Goal: Task Accomplishment & Management: Use online tool/utility

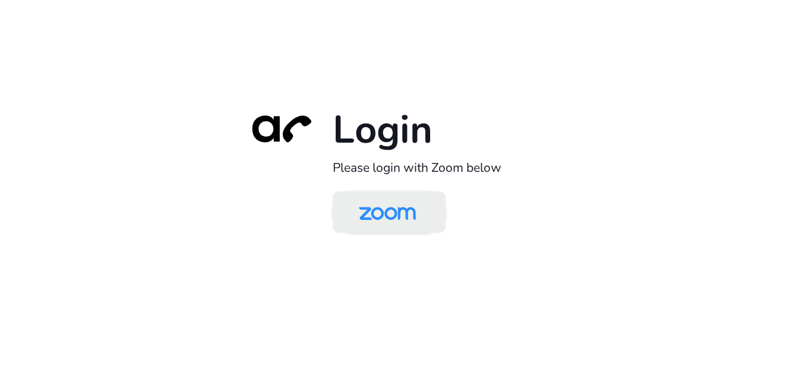
click at [402, 208] on img at bounding box center [387, 213] width 82 height 39
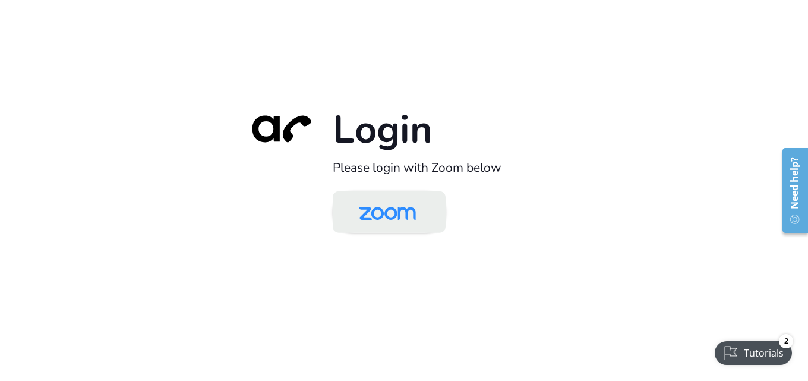
click at [396, 206] on img at bounding box center [387, 213] width 82 height 39
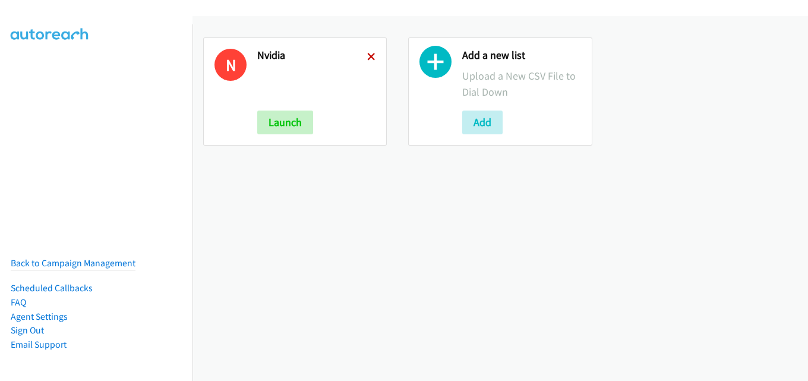
click at [367, 56] on icon at bounding box center [371, 57] width 8 height 8
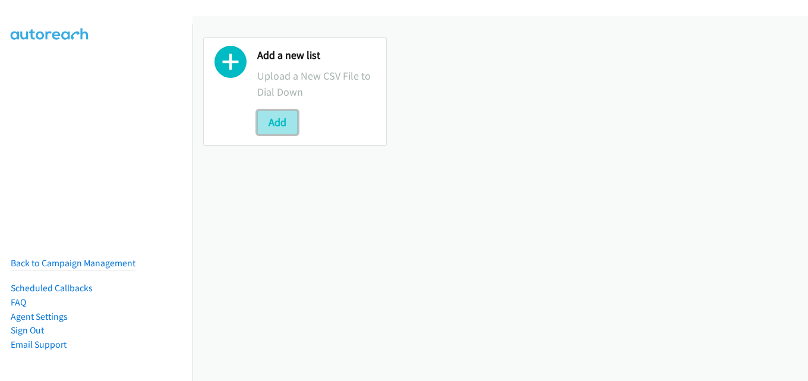
click at [278, 122] on button "Add" at bounding box center [277, 123] width 40 height 24
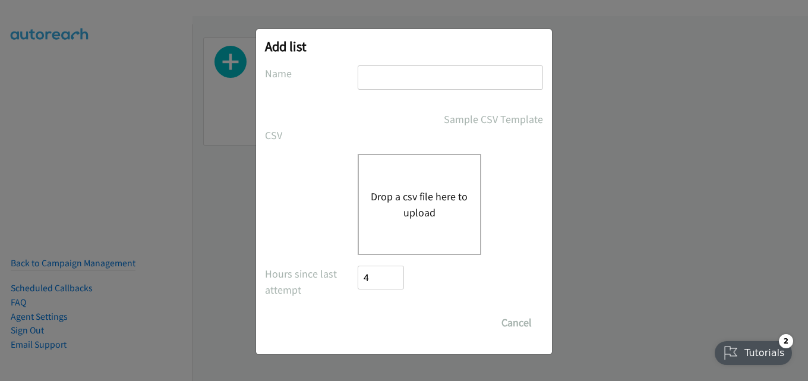
click at [419, 78] on input "text" at bounding box center [450, 77] width 185 height 24
type input "nvidia"
click at [419, 190] on button "Drop a csv file here to upload" at bounding box center [419, 204] width 97 height 32
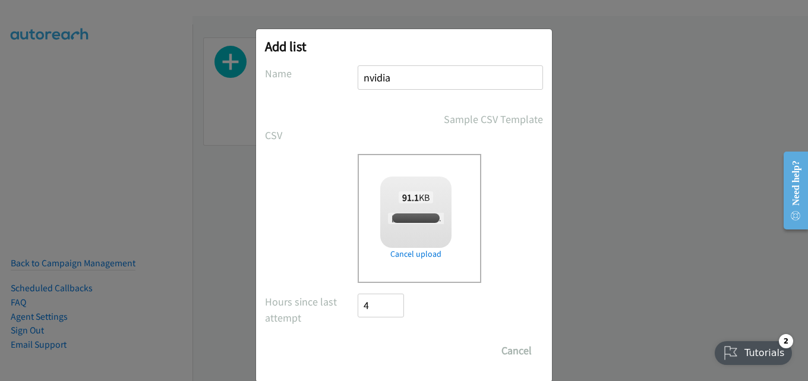
checkbox input "true"
click at [384, 352] on input "Save List" at bounding box center [389, 351] width 62 height 24
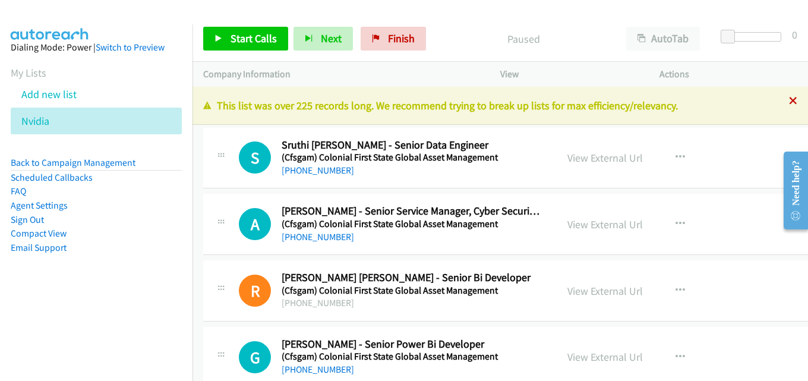
click at [789, 98] on icon at bounding box center [793, 101] width 8 height 8
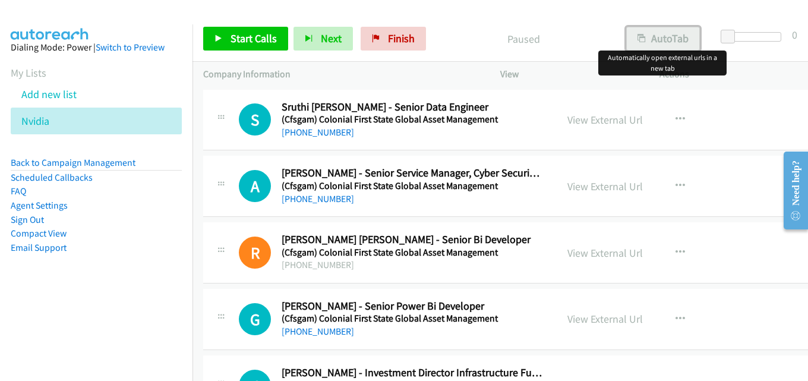
click at [655, 29] on button "AutoTab" at bounding box center [663, 39] width 74 height 24
click at [606, 118] on link "View External Url" at bounding box center [604, 120] width 75 height 14
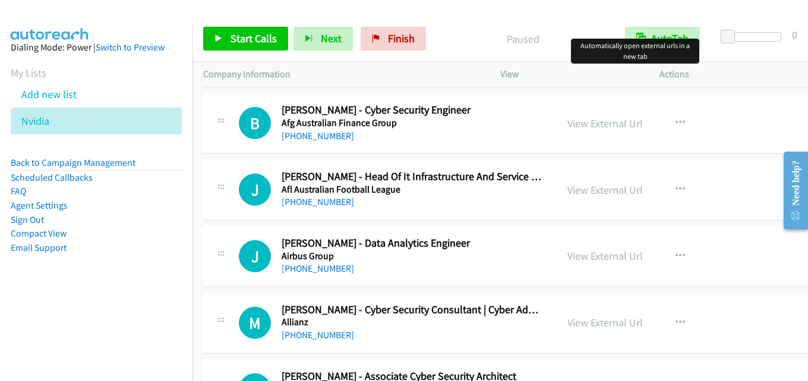
scroll to position [416, 0]
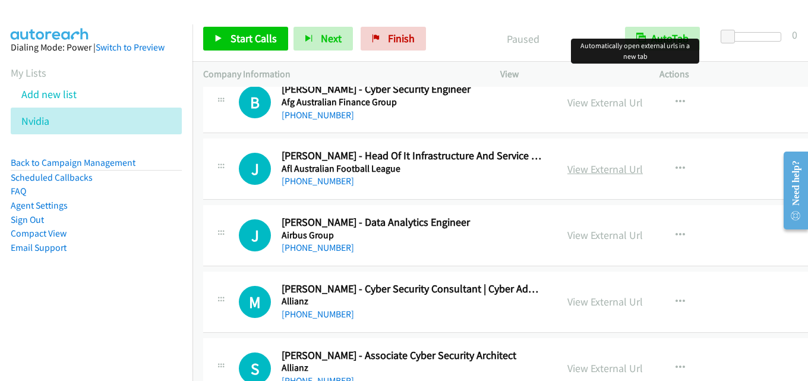
click at [598, 169] on link "View External Url" at bounding box center [604, 169] width 75 height 14
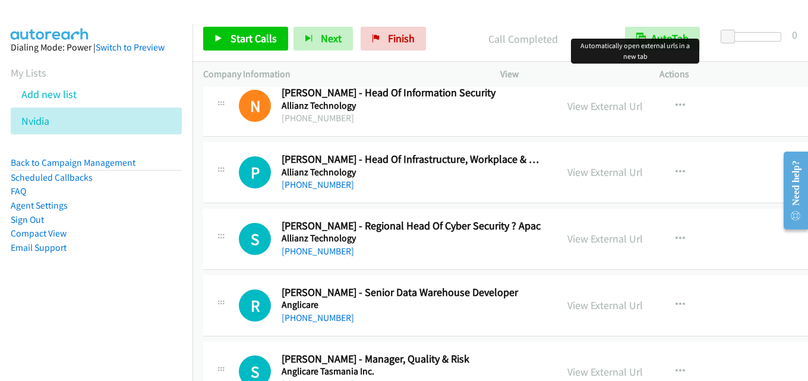
scroll to position [832, 0]
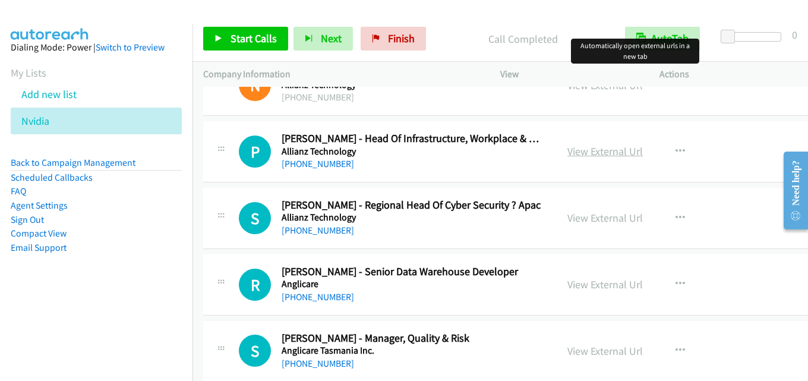
click at [590, 148] on link "View External Url" at bounding box center [604, 151] width 75 height 14
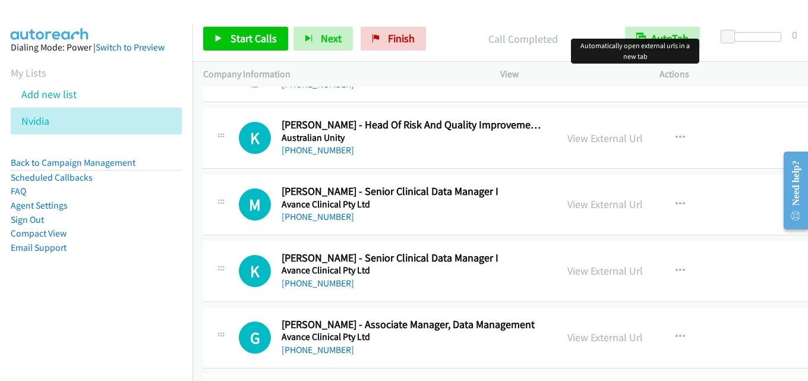
scroll to position [1901, 0]
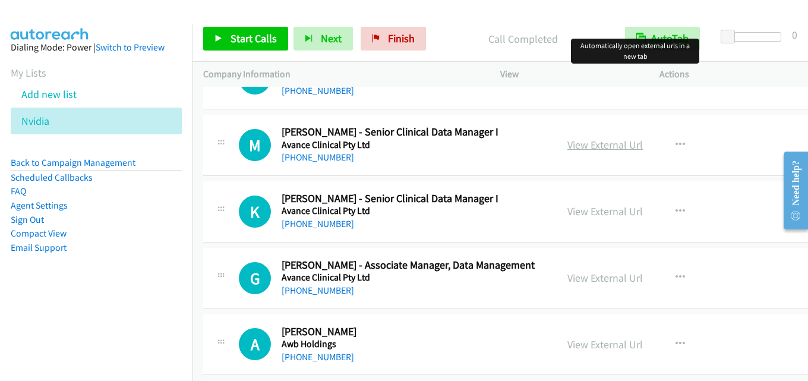
click at [590, 146] on link "View External Url" at bounding box center [604, 145] width 75 height 14
click at [605, 144] on link "View External Url" at bounding box center [604, 145] width 75 height 14
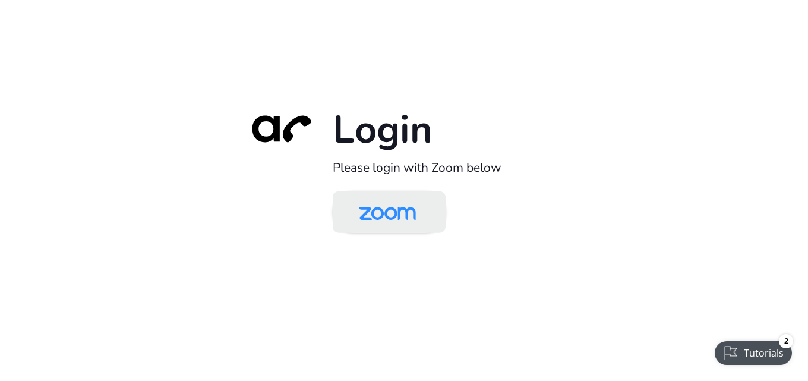
click at [407, 204] on img at bounding box center [387, 213] width 82 height 39
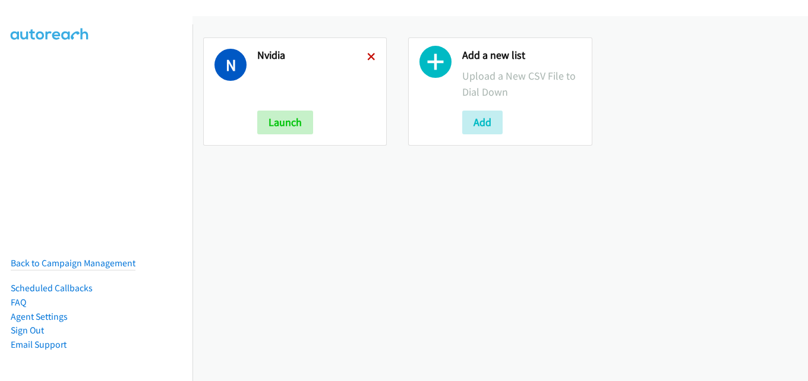
click at [367, 55] on icon at bounding box center [371, 57] width 8 height 8
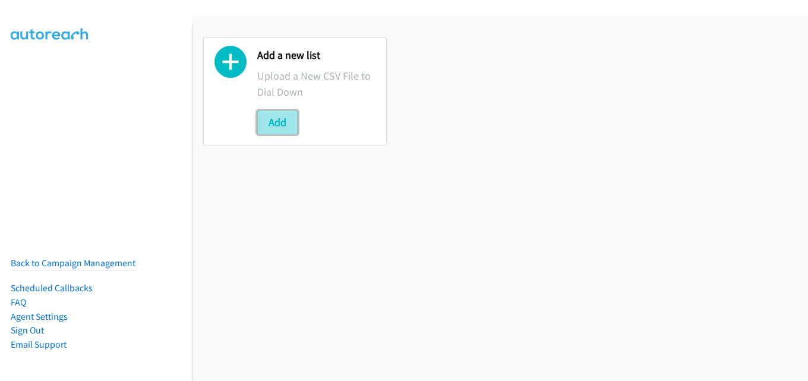
click at [280, 123] on button "Add" at bounding box center [277, 123] width 40 height 24
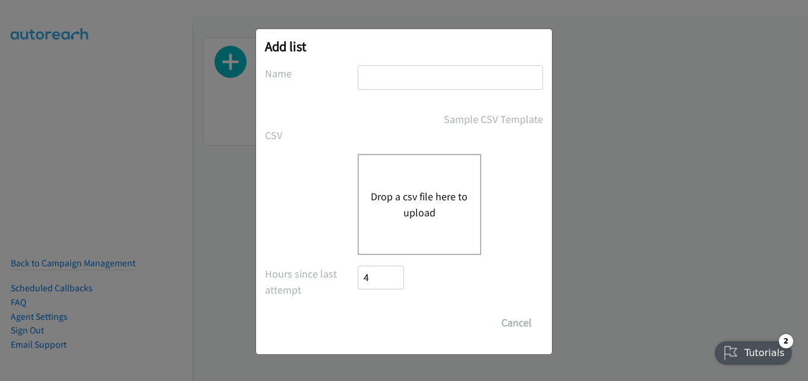
click at [427, 76] on input "text" at bounding box center [450, 77] width 185 height 24
click at [447, 85] on input "nvidia" at bounding box center [450, 77] width 185 height 24
click at [412, 75] on input "dell" at bounding box center [450, 77] width 185 height 24
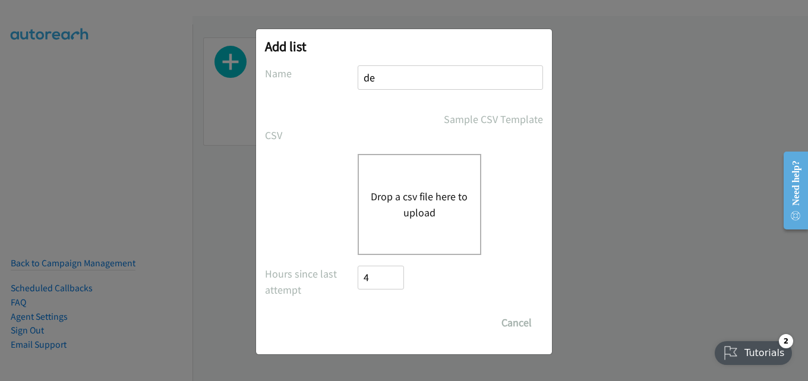
type input "d"
type input "hp"
click at [418, 190] on button "Drop a csv file here to upload" at bounding box center [419, 204] width 97 height 32
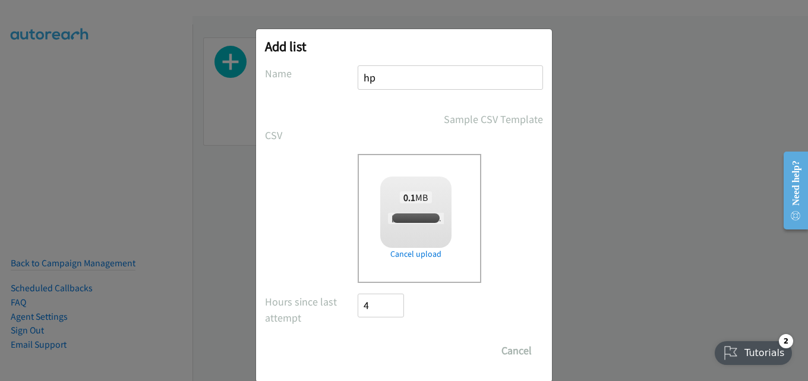
checkbox input "true"
click at [384, 354] on input "Save List" at bounding box center [389, 351] width 62 height 24
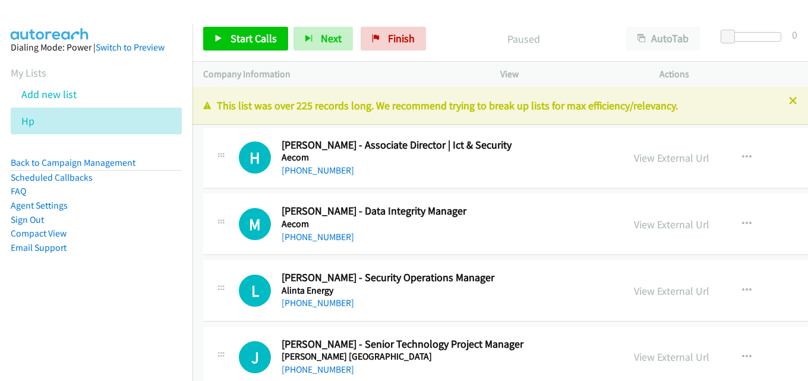
click at [782, 100] on div at bounding box center [404, 190] width 808 height 381
click at [789, 98] on icon at bounding box center [793, 101] width 8 height 8
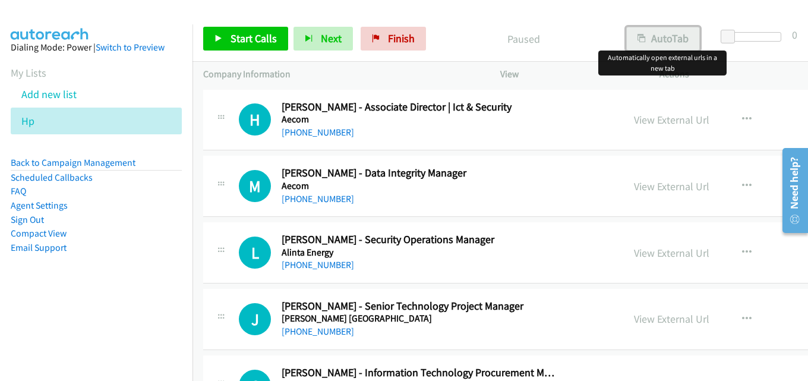
click at [655, 36] on button "AutoTab" at bounding box center [663, 39] width 74 height 24
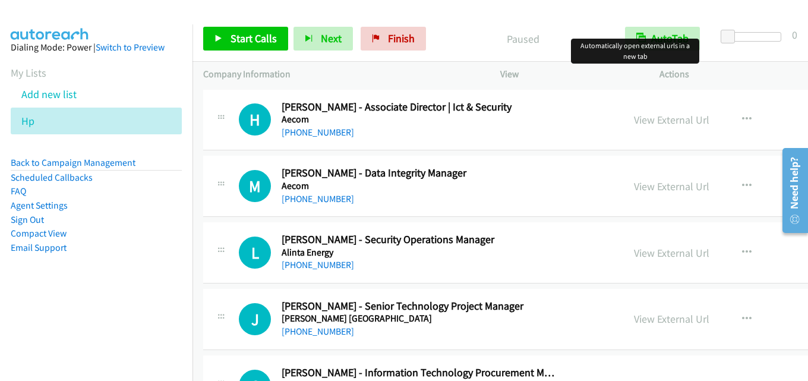
click at [501, 10] on div at bounding box center [398, 23] width 797 height 46
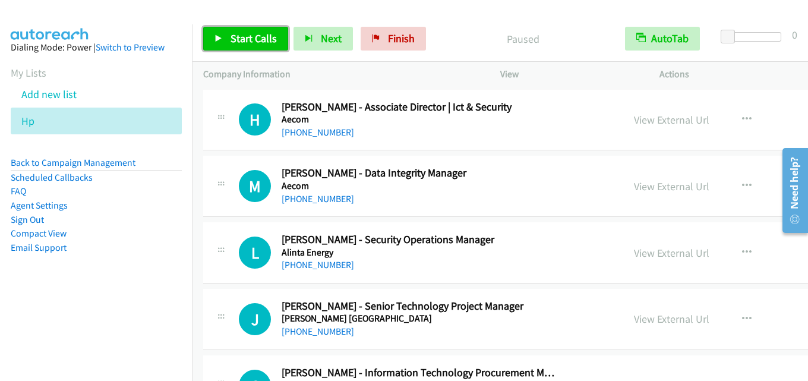
click at [236, 36] on span "Start Calls" at bounding box center [254, 38] width 46 height 14
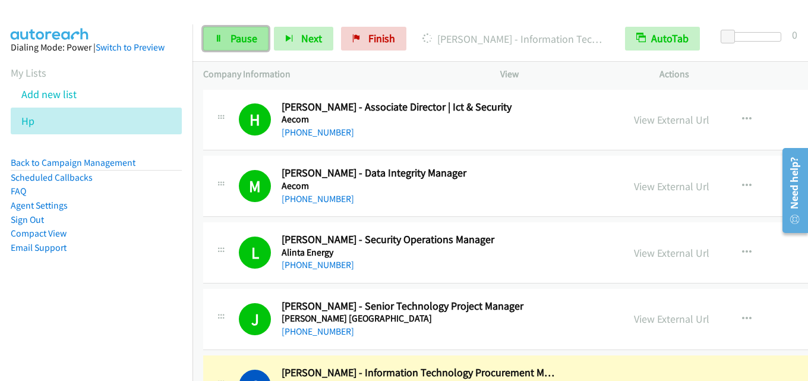
click at [247, 37] on span "Pause" at bounding box center [244, 38] width 27 height 14
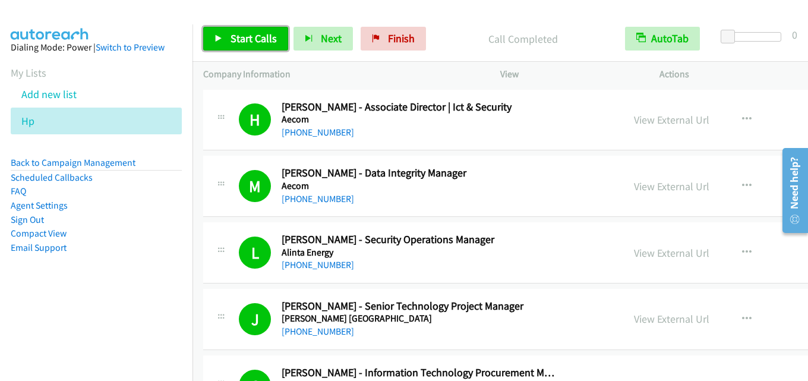
click at [253, 33] on span "Start Calls" at bounding box center [254, 38] width 46 height 14
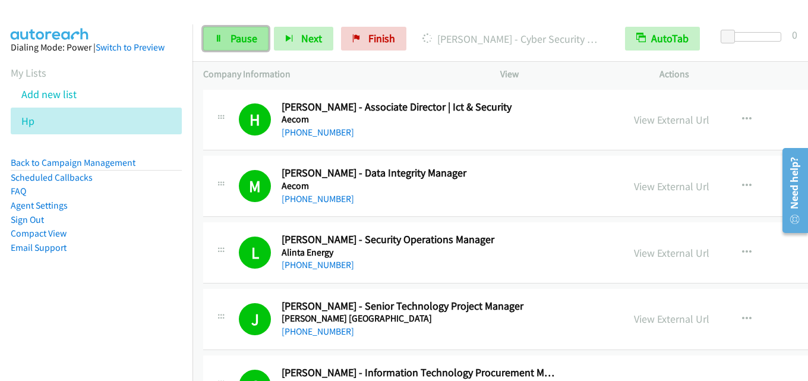
click at [235, 36] on span "Pause" at bounding box center [244, 38] width 27 height 14
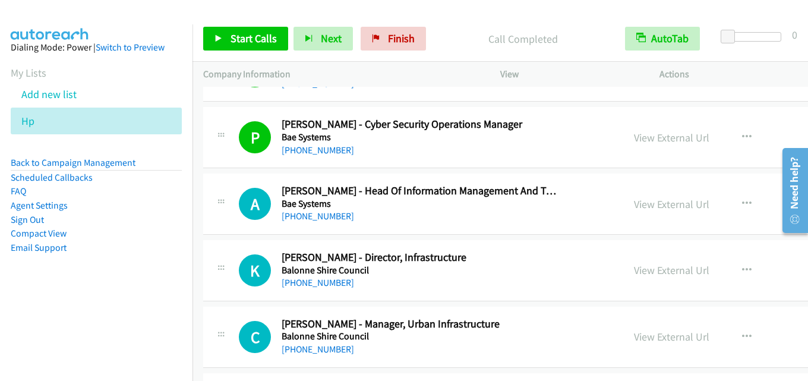
scroll to position [772, 0]
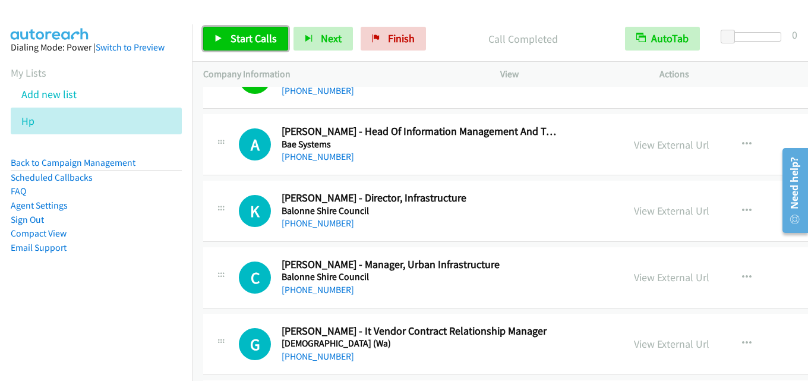
click at [255, 34] on span "Start Calls" at bounding box center [254, 38] width 46 height 14
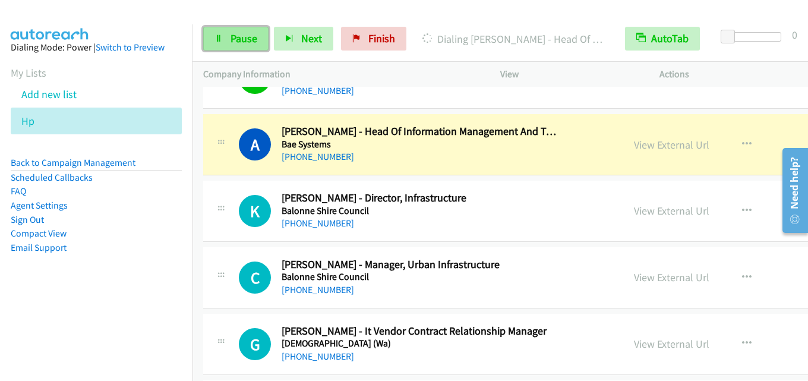
click at [236, 39] on span "Pause" at bounding box center [244, 38] width 27 height 14
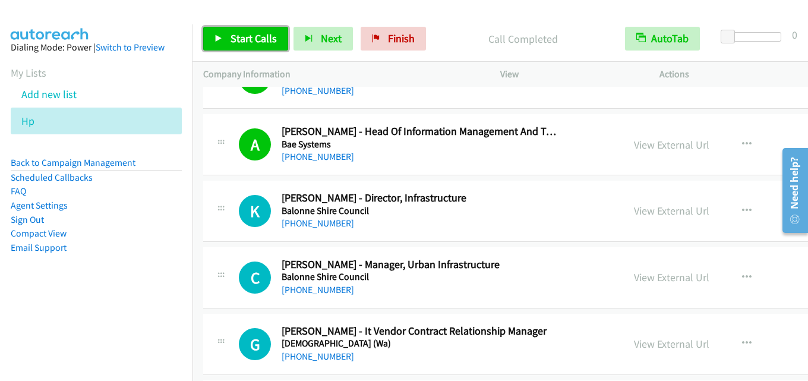
click at [242, 43] on span "Start Calls" at bounding box center [254, 38] width 46 height 14
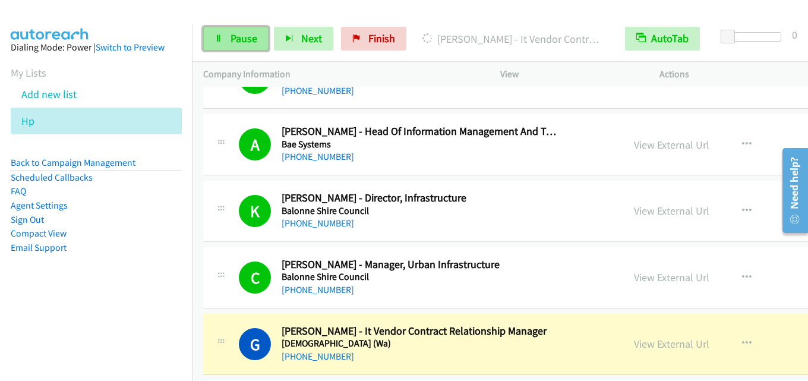
click at [232, 40] on span "Pause" at bounding box center [244, 38] width 27 height 14
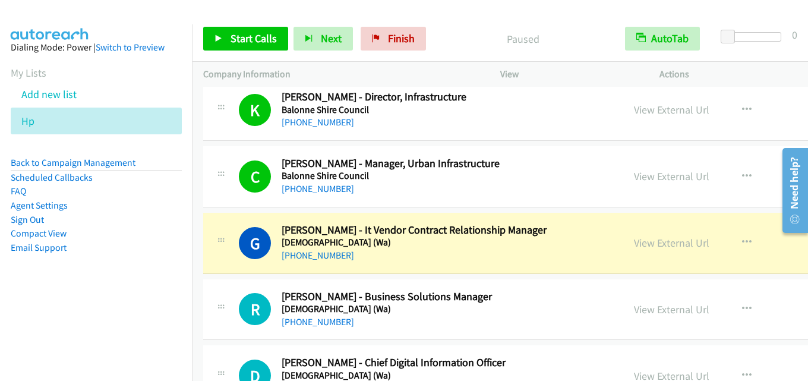
scroll to position [891, 0]
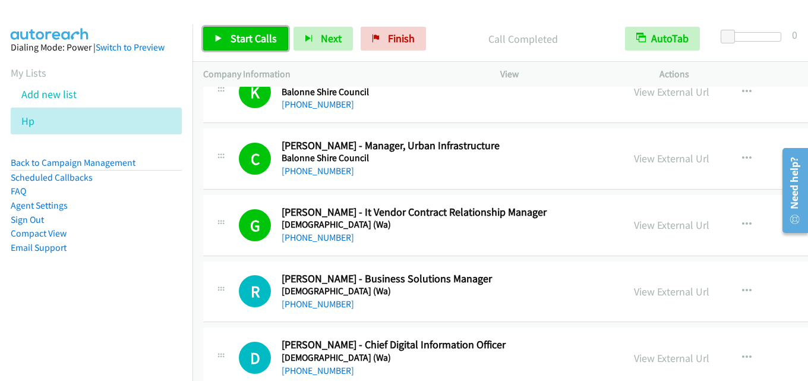
click at [255, 34] on span "Start Calls" at bounding box center [254, 38] width 46 height 14
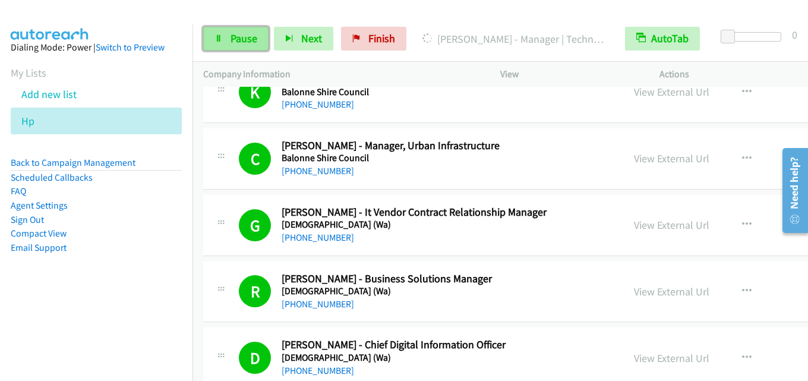
click at [247, 33] on span "Pause" at bounding box center [244, 38] width 27 height 14
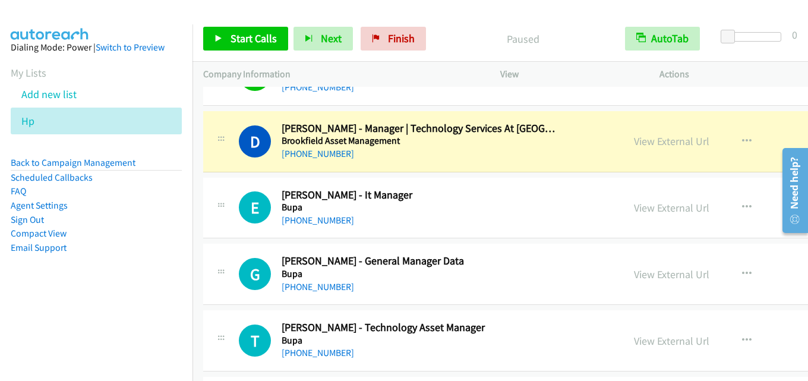
scroll to position [1367, 0]
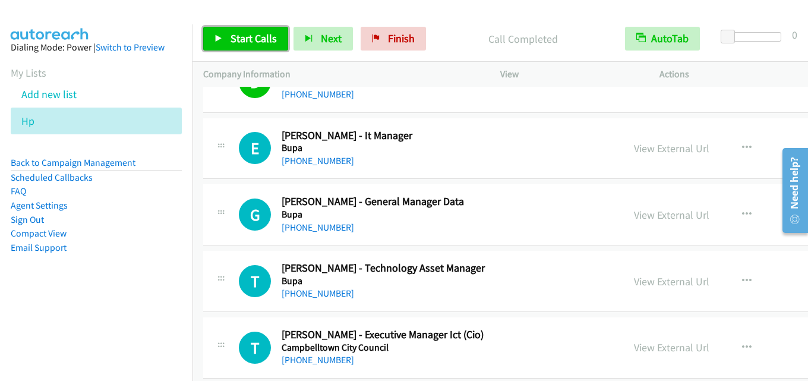
click at [251, 34] on span "Start Calls" at bounding box center [254, 38] width 46 height 14
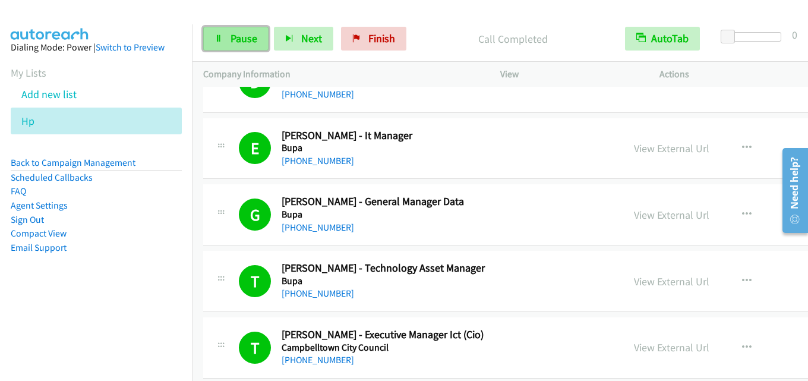
click at [220, 46] on link "Pause" at bounding box center [235, 39] width 65 height 24
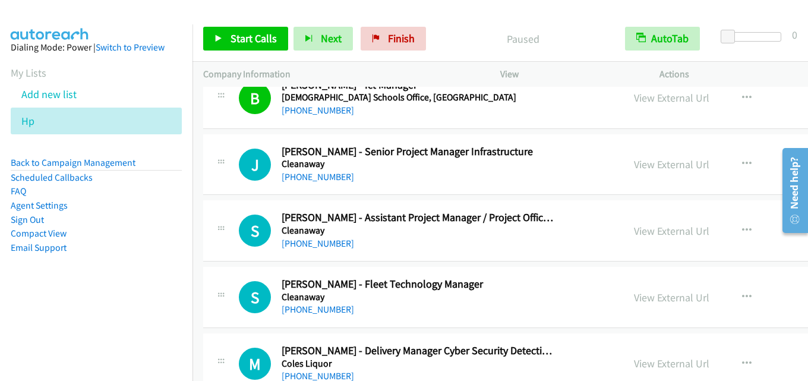
scroll to position [1664, 0]
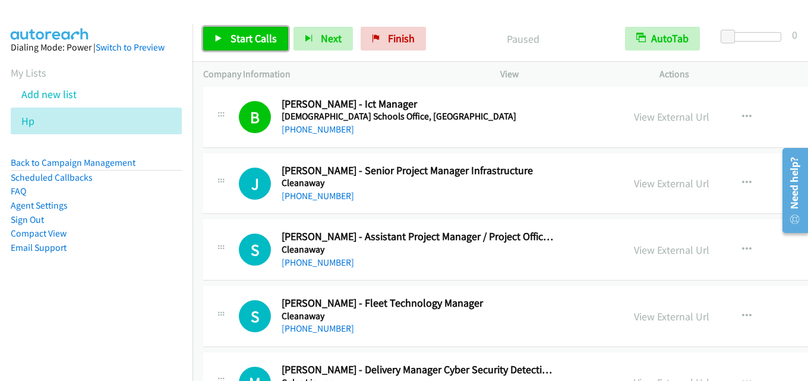
click at [257, 36] on span "Start Calls" at bounding box center [254, 38] width 46 height 14
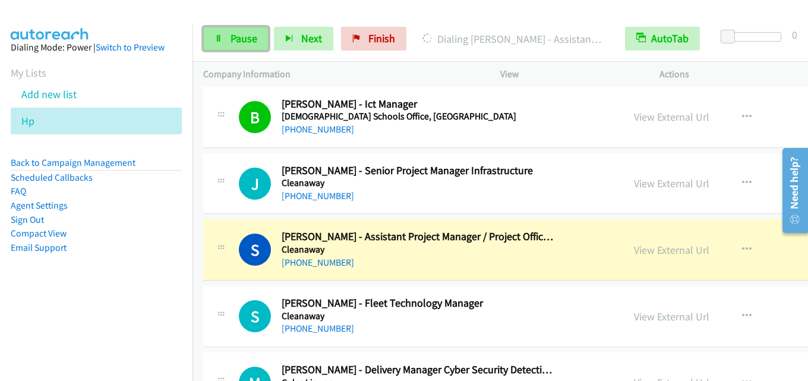
click at [243, 43] on span "Pause" at bounding box center [244, 38] width 27 height 14
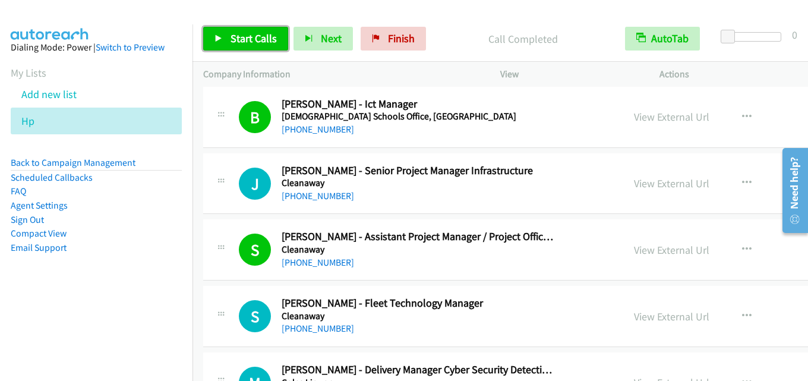
click at [247, 46] on link "Start Calls" at bounding box center [245, 39] width 85 height 24
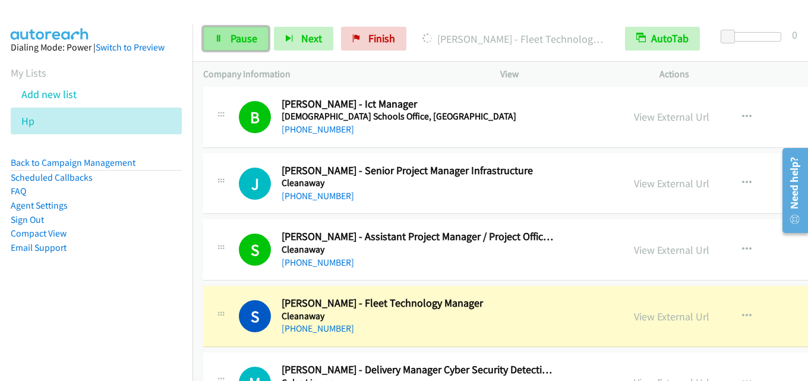
click at [235, 34] on span "Pause" at bounding box center [244, 38] width 27 height 14
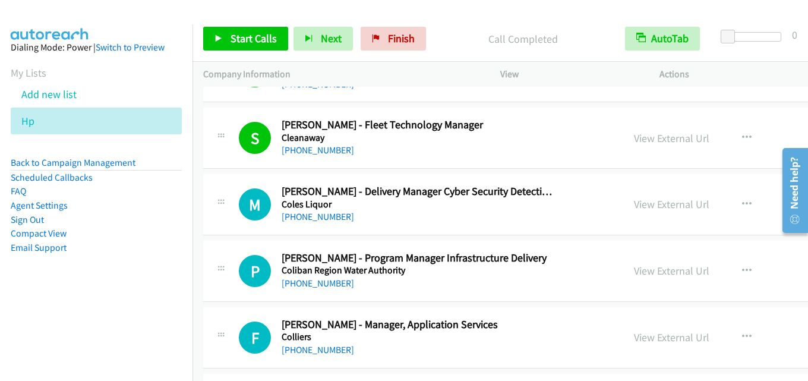
scroll to position [1901, 0]
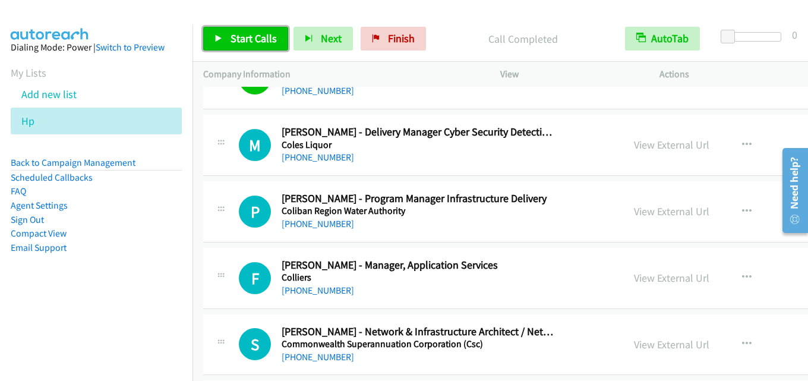
click at [246, 37] on span "Start Calls" at bounding box center [254, 38] width 46 height 14
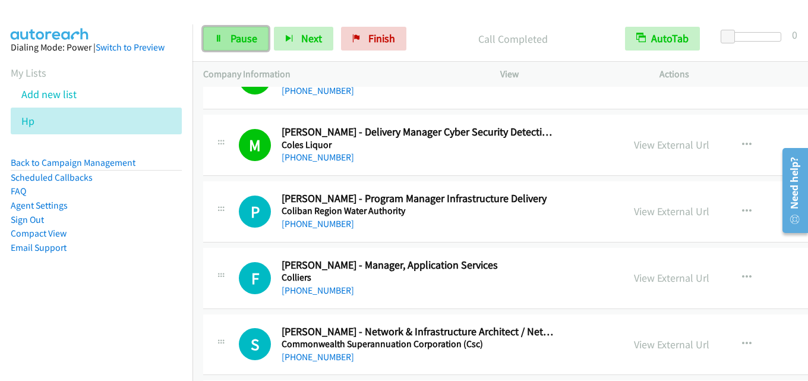
click at [238, 40] on span "Pause" at bounding box center [244, 38] width 27 height 14
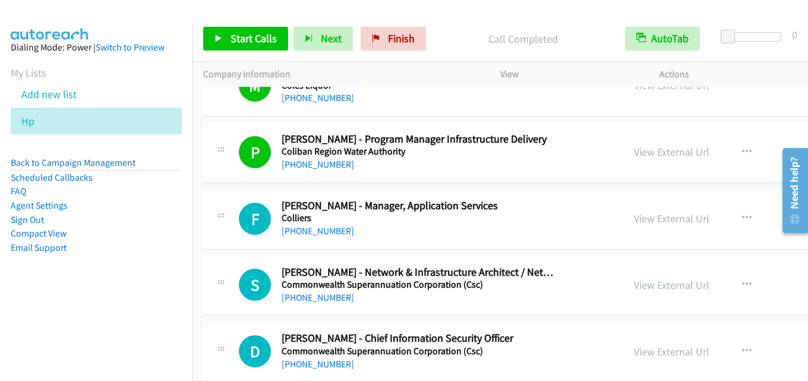
scroll to position [2020, 0]
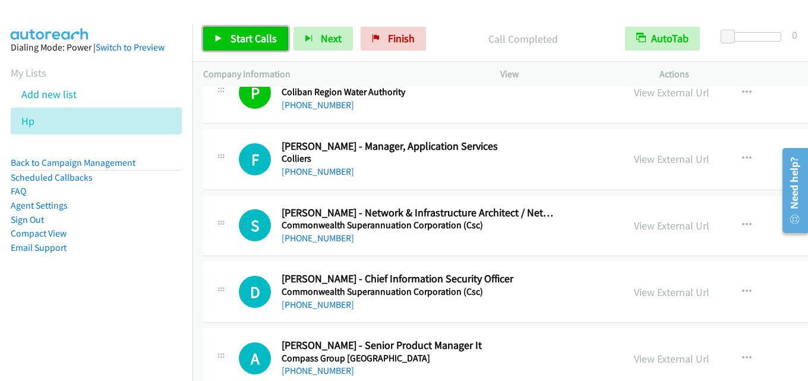
click at [261, 36] on span "Start Calls" at bounding box center [254, 38] width 46 height 14
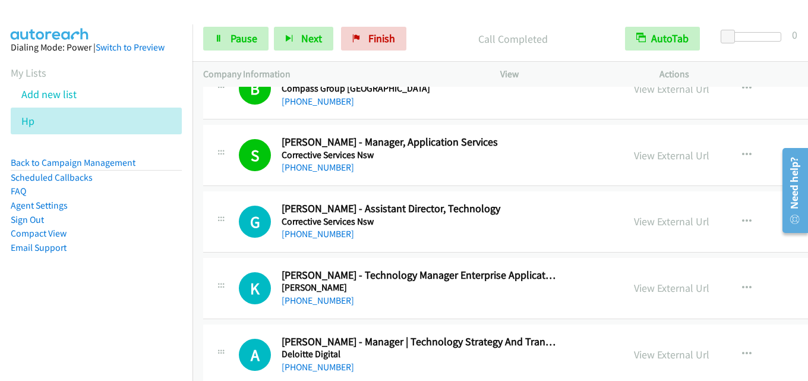
scroll to position [2555, 0]
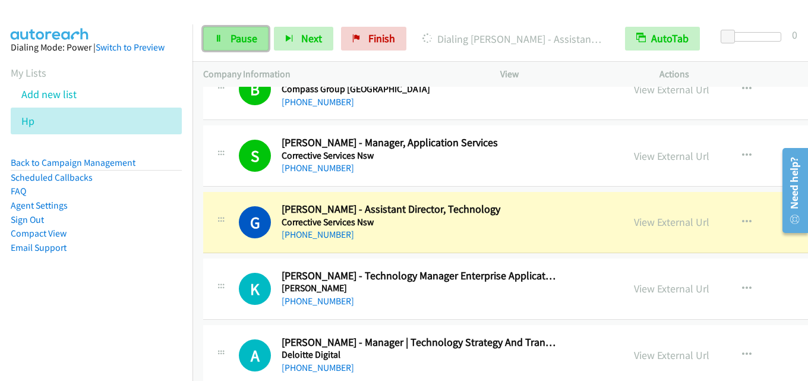
click at [247, 38] on span "Pause" at bounding box center [244, 38] width 27 height 14
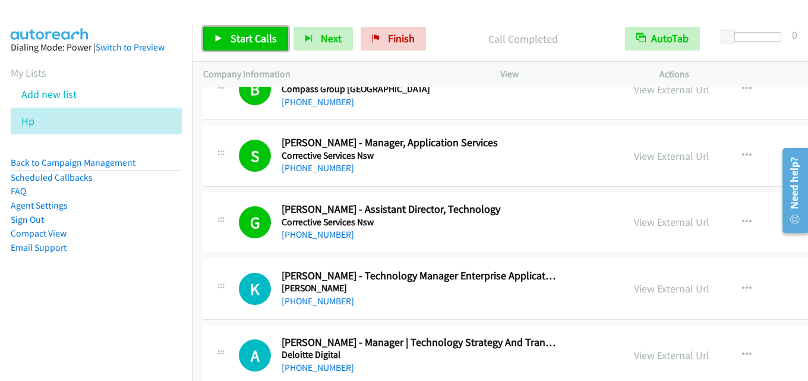
click at [244, 37] on span "Start Calls" at bounding box center [254, 38] width 46 height 14
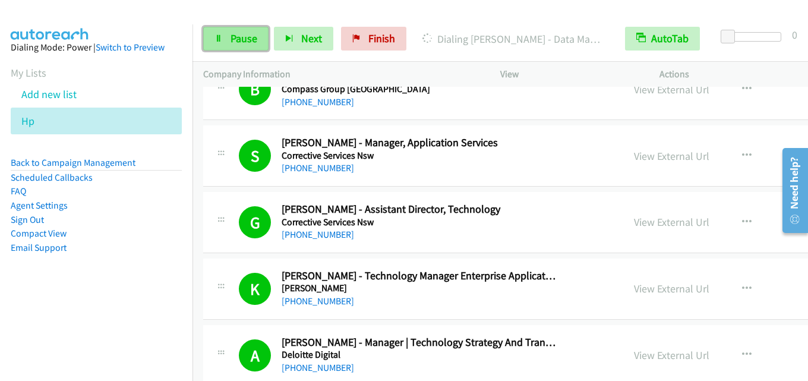
click at [251, 37] on span "Pause" at bounding box center [244, 38] width 27 height 14
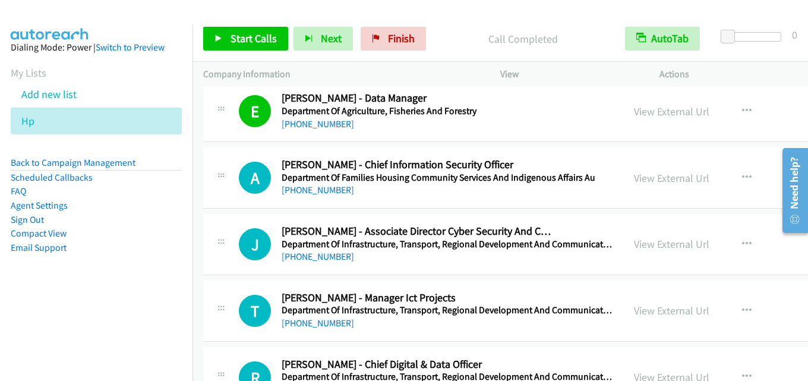
scroll to position [2852, 0]
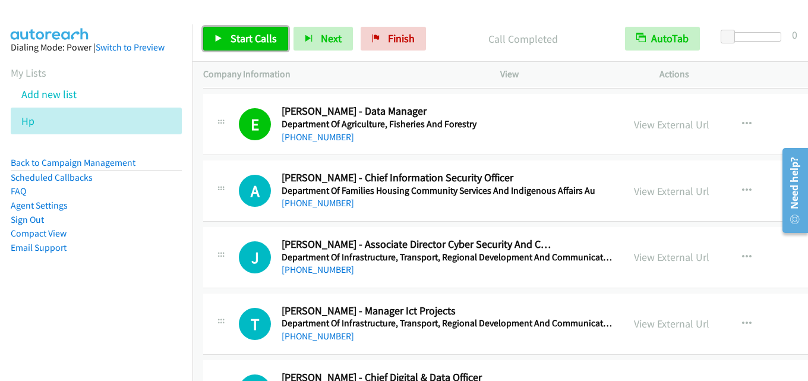
click at [242, 36] on span "Start Calls" at bounding box center [254, 38] width 46 height 14
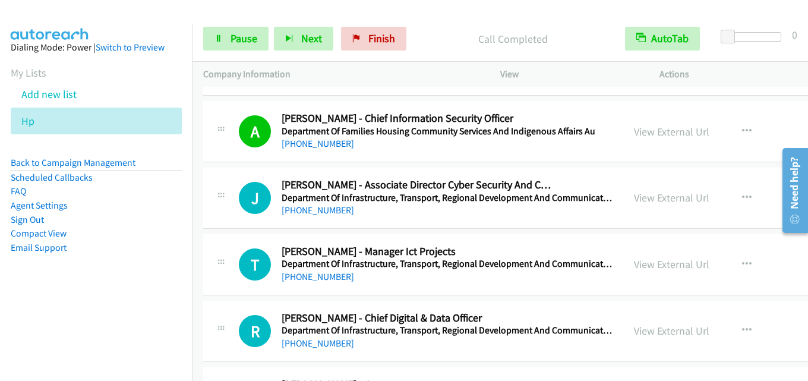
scroll to position [2971, 0]
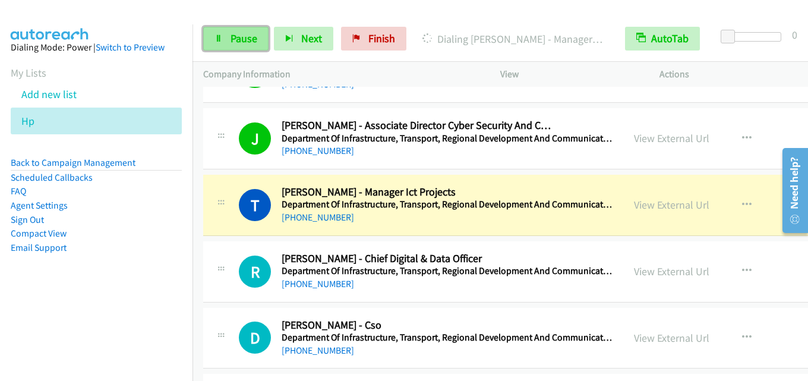
click at [252, 39] on span "Pause" at bounding box center [244, 38] width 27 height 14
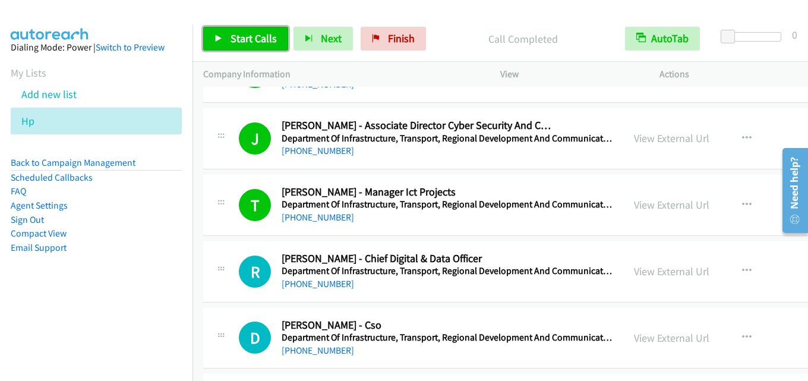
click at [250, 36] on span "Start Calls" at bounding box center [254, 38] width 46 height 14
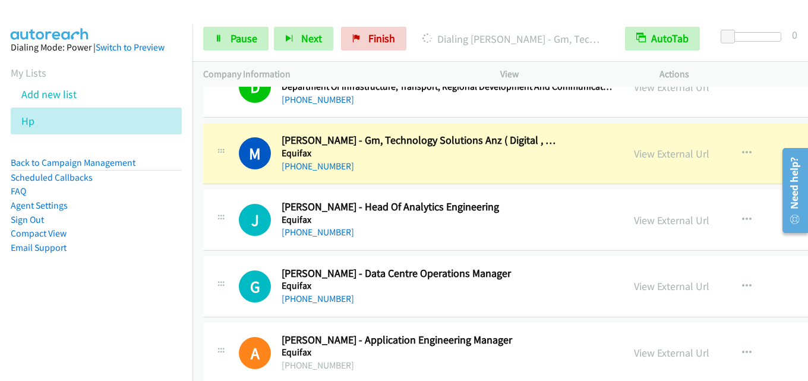
scroll to position [3268, 0]
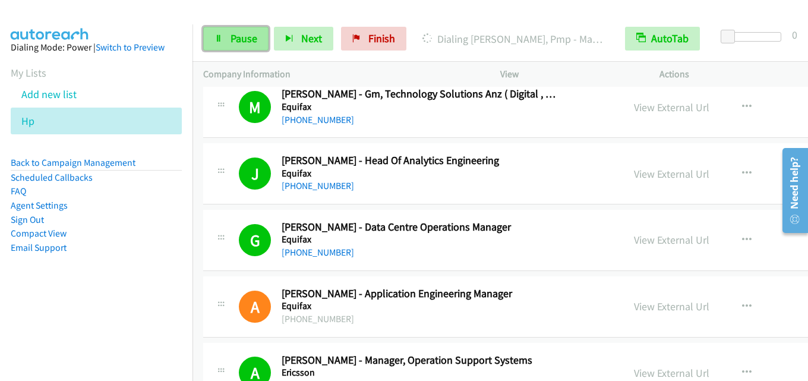
click at [247, 37] on span "Pause" at bounding box center [244, 38] width 27 height 14
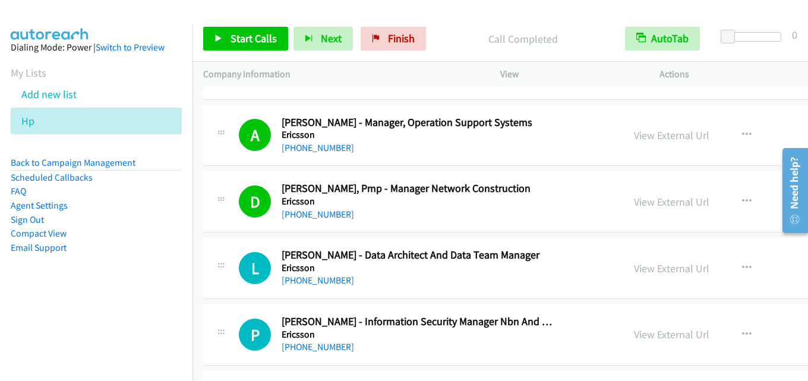
scroll to position [3565, 0]
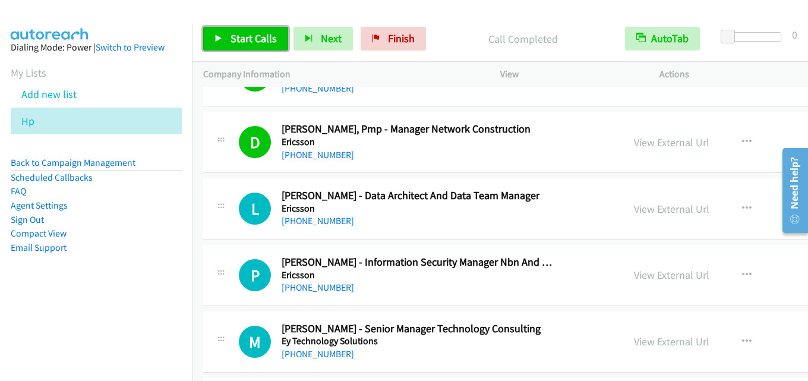
click at [254, 33] on span "Start Calls" at bounding box center [254, 38] width 46 height 14
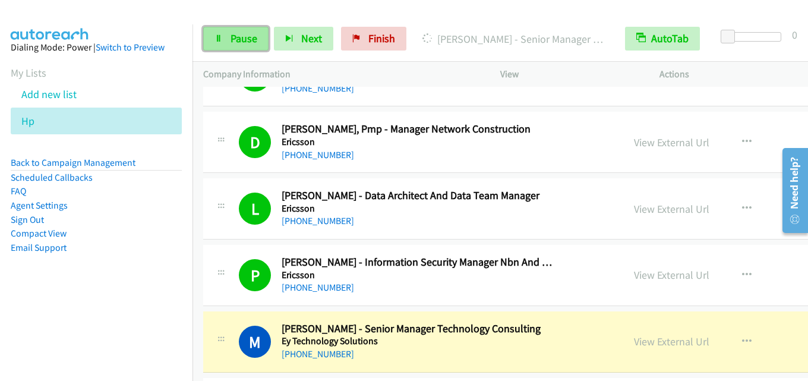
click at [239, 39] on span "Pause" at bounding box center [244, 38] width 27 height 14
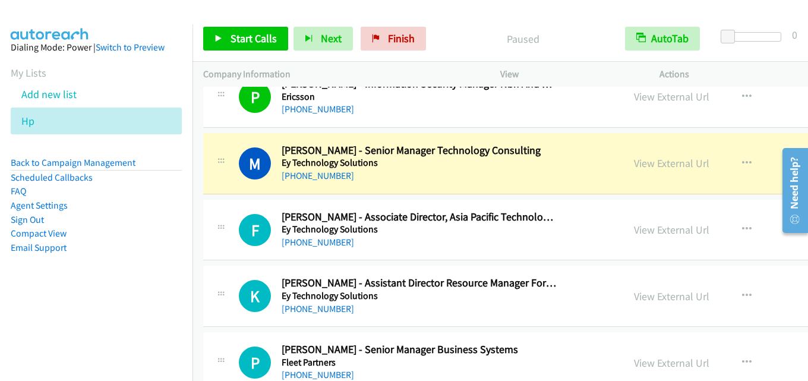
scroll to position [3803, 0]
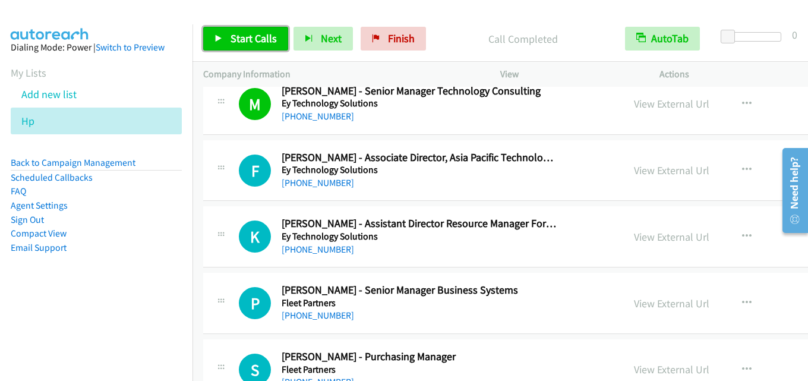
click at [248, 37] on span "Start Calls" at bounding box center [254, 38] width 46 height 14
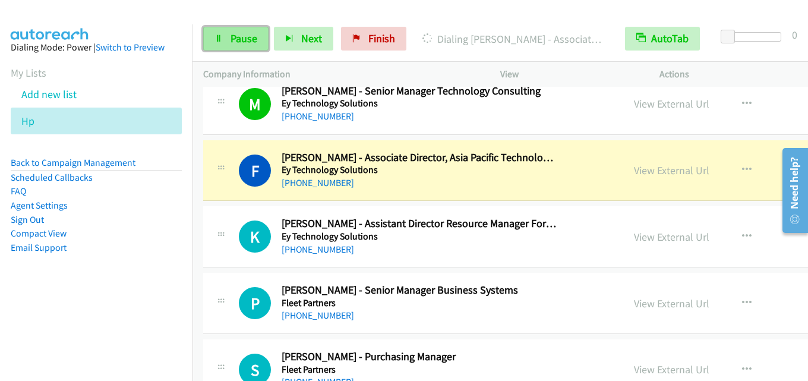
click at [248, 40] on span "Pause" at bounding box center [244, 38] width 27 height 14
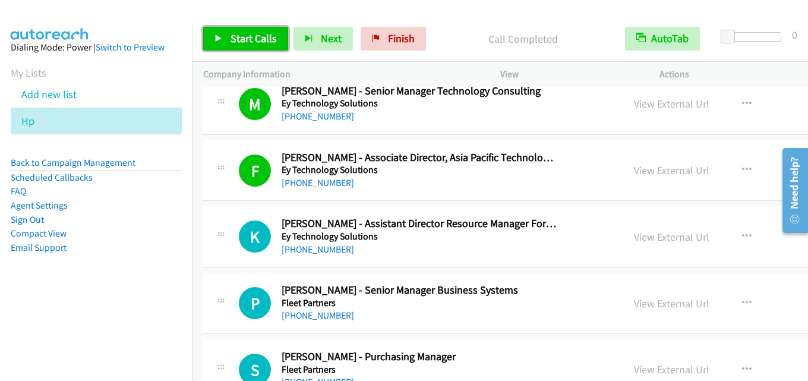
click at [242, 39] on span "Start Calls" at bounding box center [254, 38] width 46 height 14
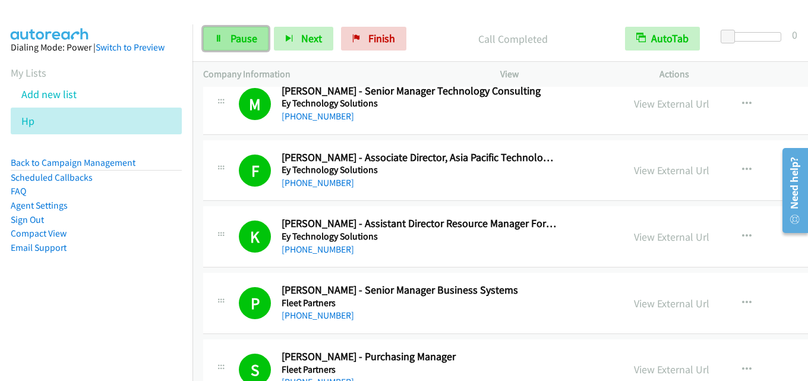
click at [236, 36] on span "Pause" at bounding box center [244, 38] width 27 height 14
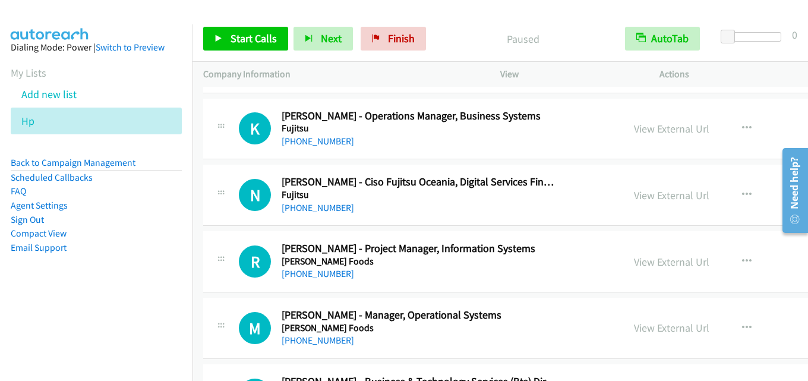
scroll to position [4634, 0]
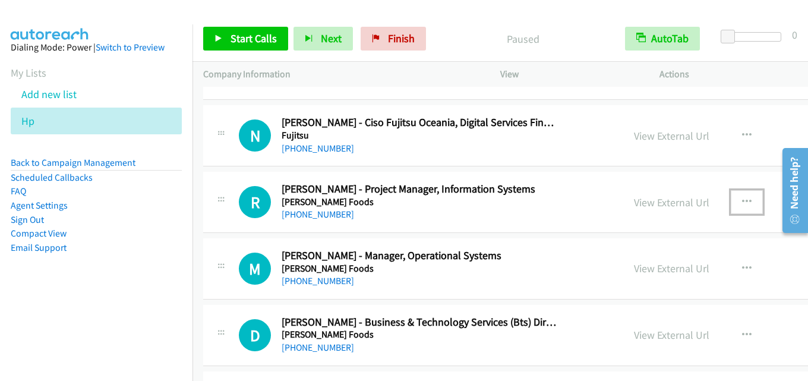
click at [731, 198] on button "button" at bounding box center [747, 202] width 32 height 24
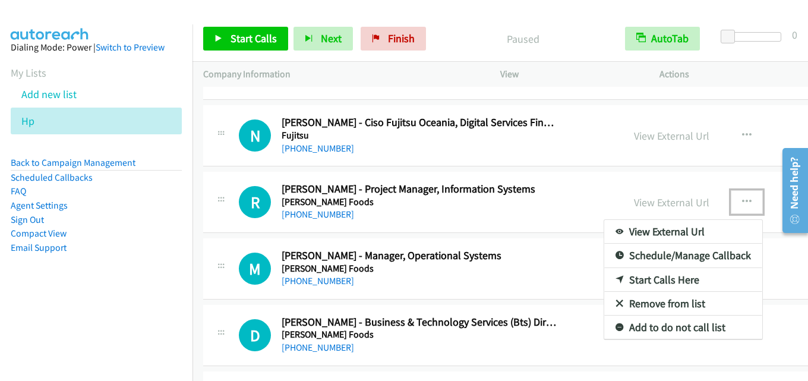
click at [604, 275] on link "Start Calls Here" at bounding box center [683, 280] width 158 height 24
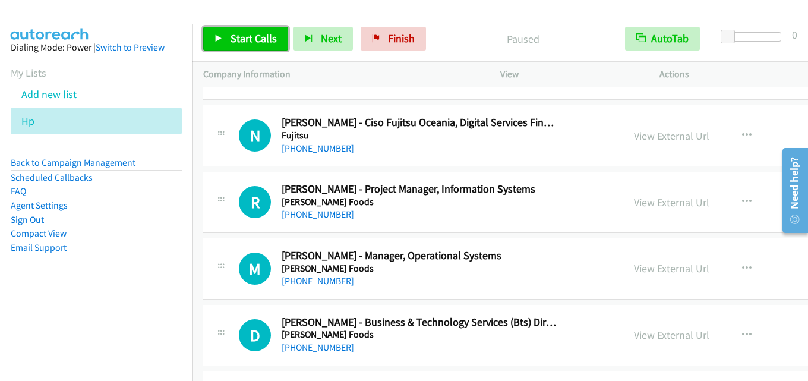
click at [249, 44] on span "Start Calls" at bounding box center [254, 38] width 46 height 14
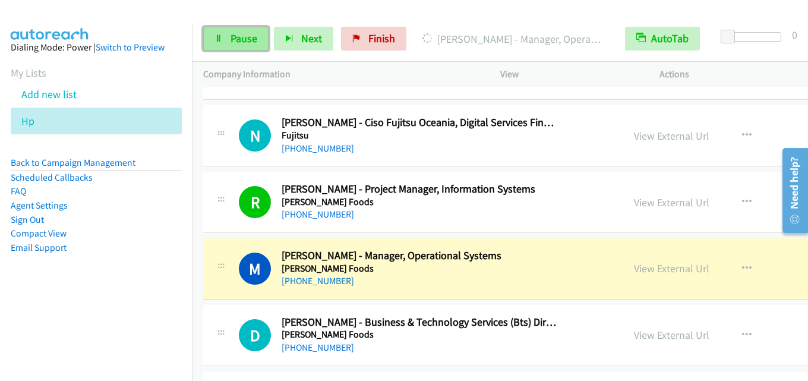
click at [242, 42] on span "Pause" at bounding box center [244, 38] width 27 height 14
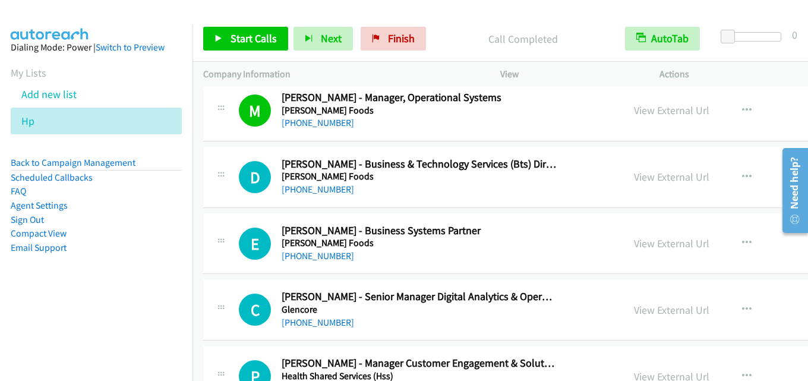
scroll to position [4813, 0]
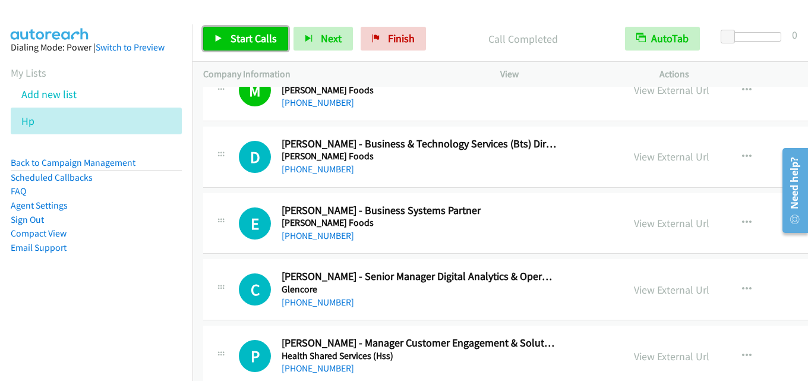
click at [266, 37] on span "Start Calls" at bounding box center [254, 38] width 46 height 14
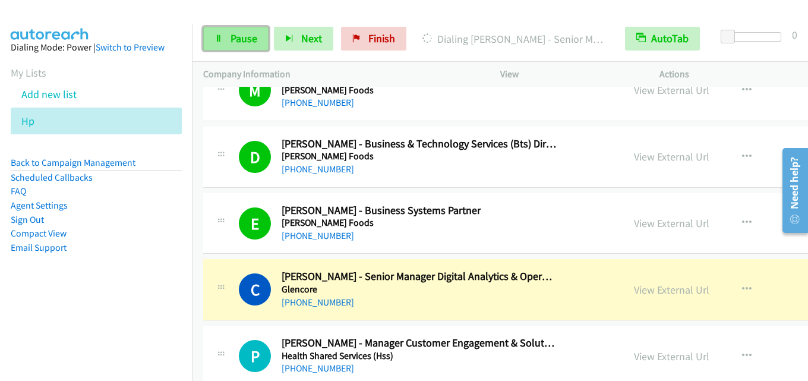
click at [243, 37] on span "Pause" at bounding box center [244, 38] width 27 height 14
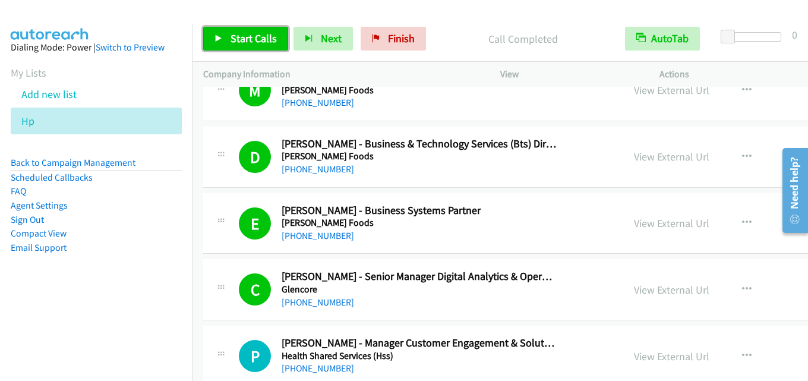
click at [261, 39] on span "Start Calls" at bounding box center [254, 38] width 46 height 14
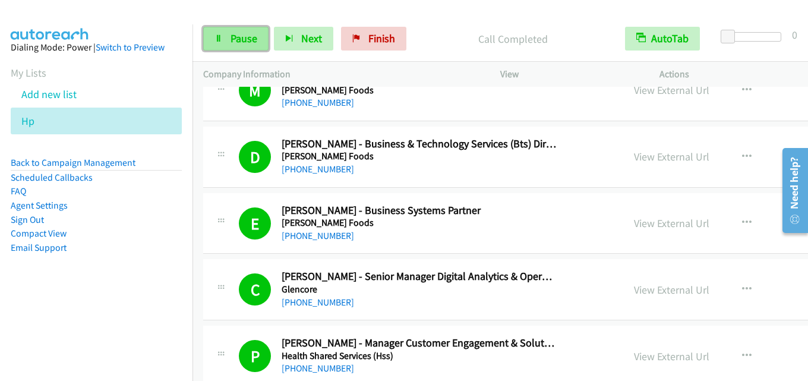
click at [247, 36] on span "Pause" at bounding box center [244, 38] width 27 height 14
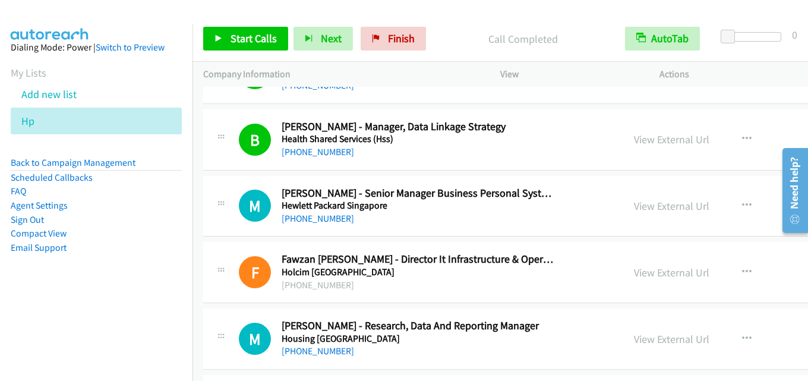
scroll to position [5288, 0]
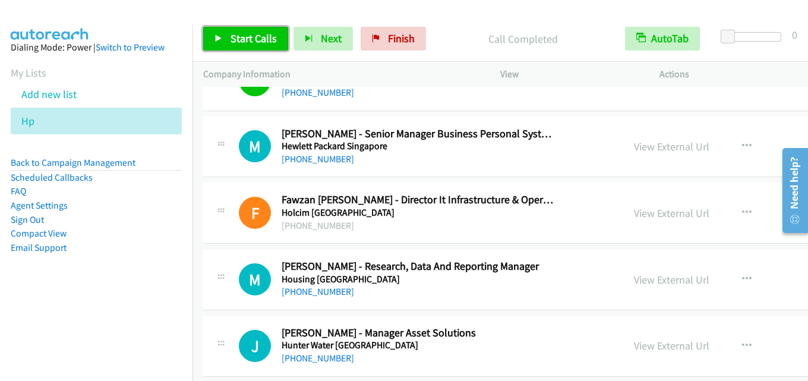
click at [254, 39] on span "Start Calls" at bounding box center [254, 38] width 46 height 14
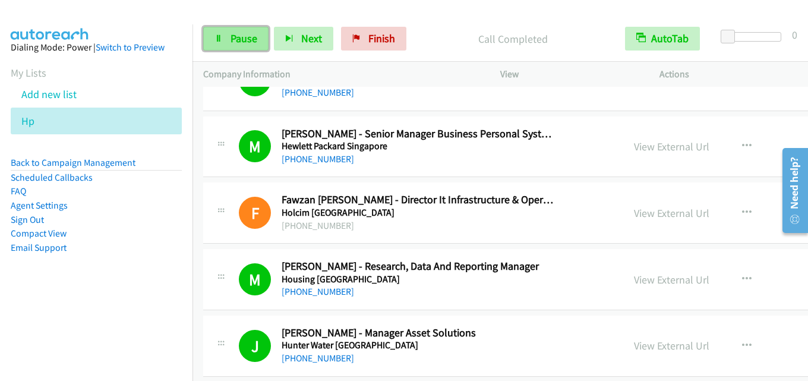
click at [250, 32] on span "Pause" at bounding box center [244, 38] width 27 height 14
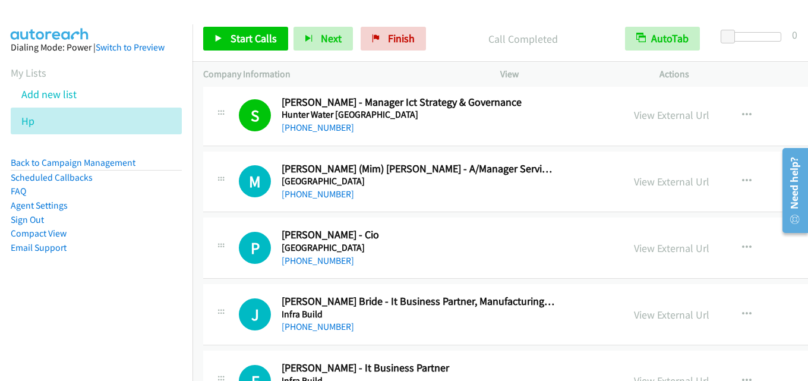
scroll to position [5644, 0]
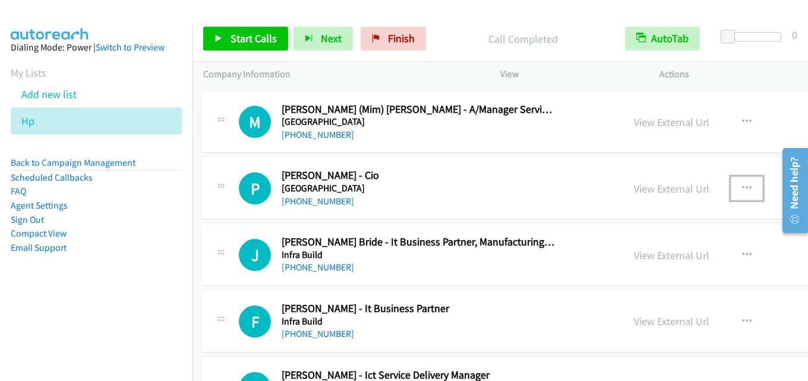
click at [742, 186] on icon "button" at bounding box center [747, 189] width 10 height 10
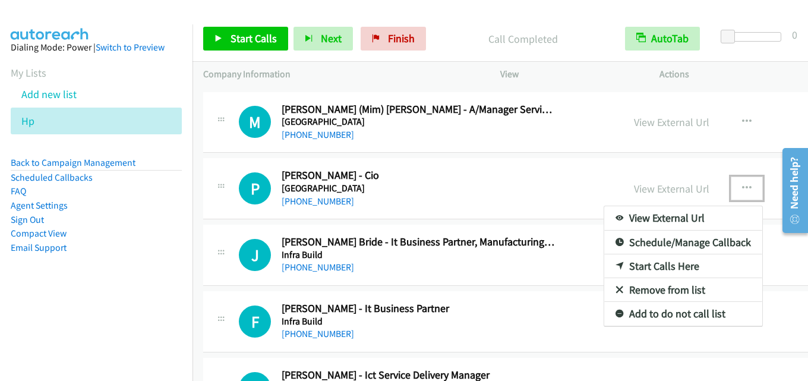
click at [604, 261] on link "Start Calls Here" at bounding box center [683, 266] width 158 height 24
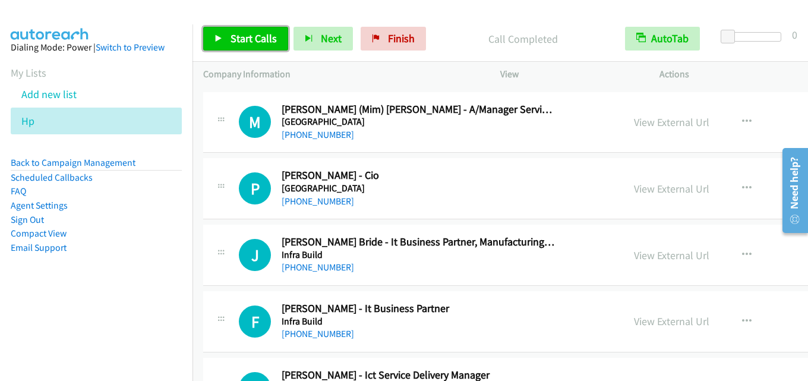
click at [252, 42] on span "Start Calls" at bounding box center [254, 38] width 46 height 14
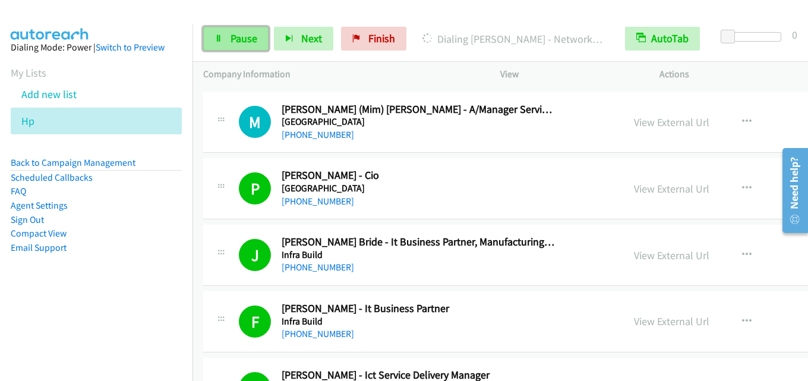
click at [238, 33] on span "Pause" at bounding box center [244, 38] width 27 height 14
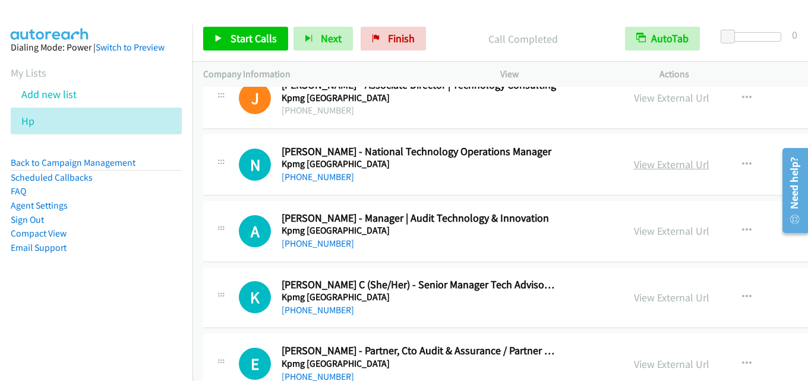
scroll to position [6179, 0]
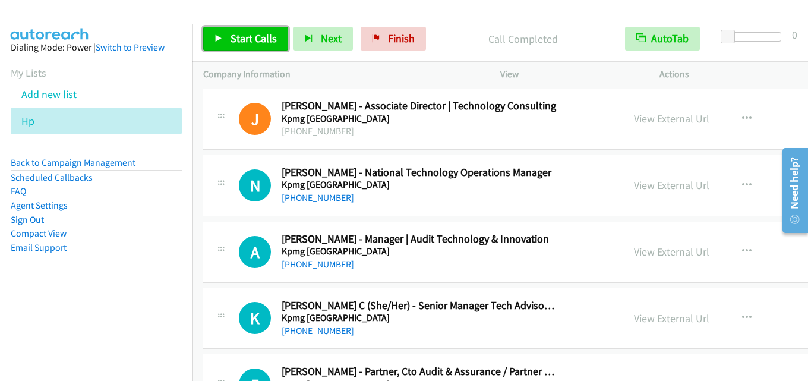
click at [243, 36] on span "Start Calls" at bounding box center [254, 38] width 46 height 14
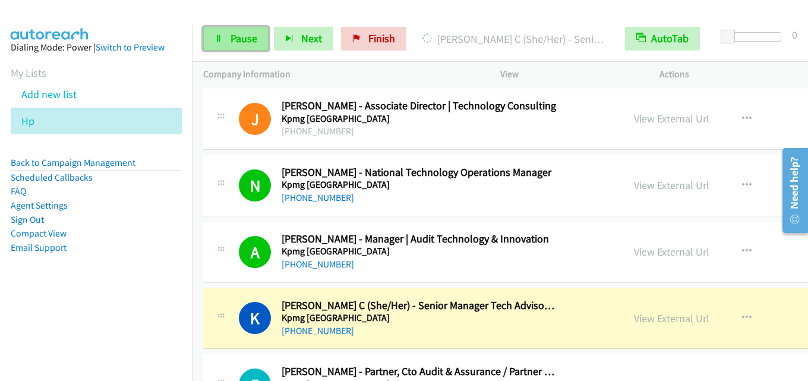
click at [231, 35] on span "Pause" at bounding box center [244, 38] width 27 height 14
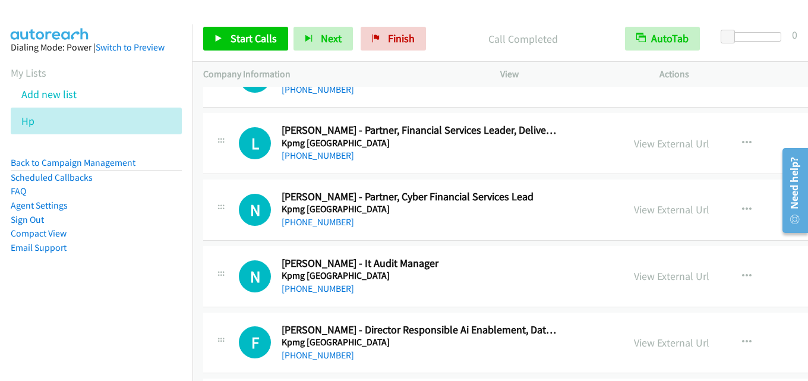
scroll to position [6476, 0]
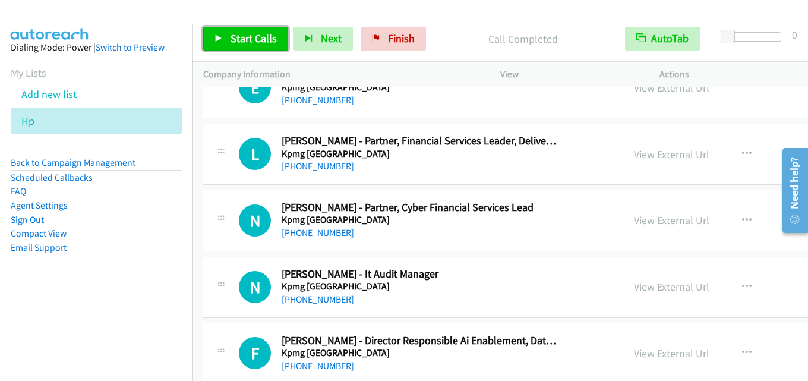
click at [266, 36] on span "Start Calls" at bounding box center [254, 38] width 46 height 14
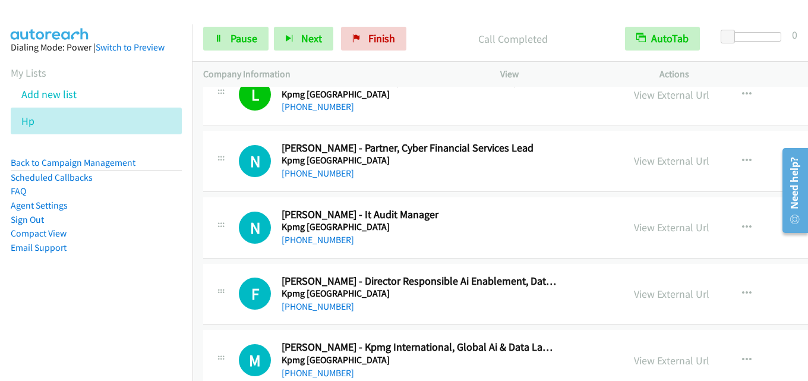
scroll to position [6595, 0]
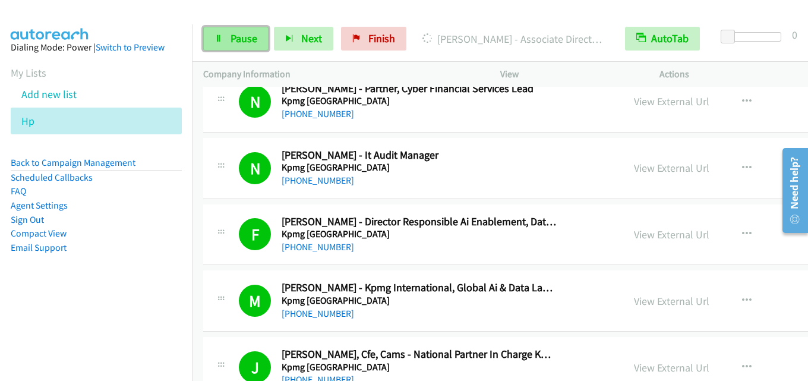
click at [231, 36] on span "Pause" at bounding box center [244, 38] width 27 height 14
